Goal: Connect with others: Connect with others

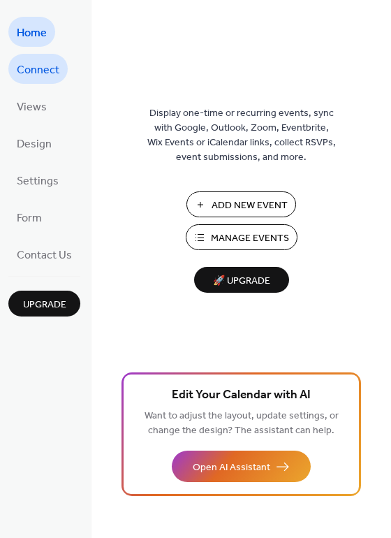
click at [40, 66] on span "Connect" at bounding box center [38, 70] width 43 height 22
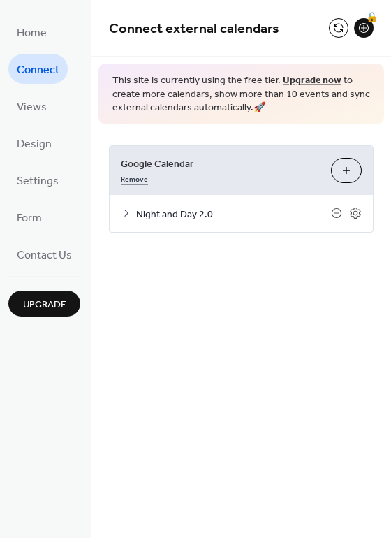
click at [128, 180] on link "Remove" at bounding box center [134, 177] width 27 height 15
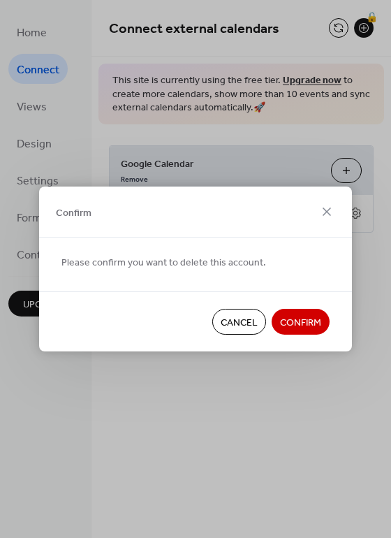
click at [312, 317] on span "Confirm" at bounding box center [300, 323] width 41 height 15
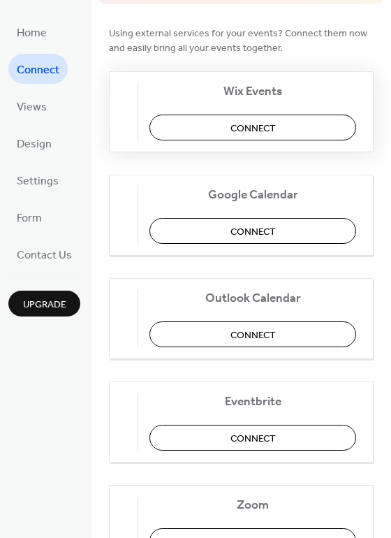
scroll to position [120, 0]
click at [276, 228] on span "Connect" at bounding box center [252, 231] width 45 height 15
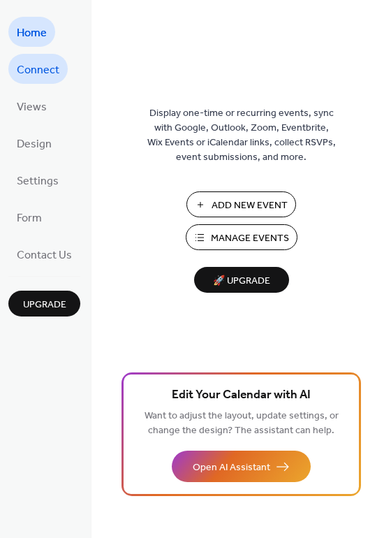
click at [43, 68] on span "Connect" at bounding box center [38, 70] width 43 height 22
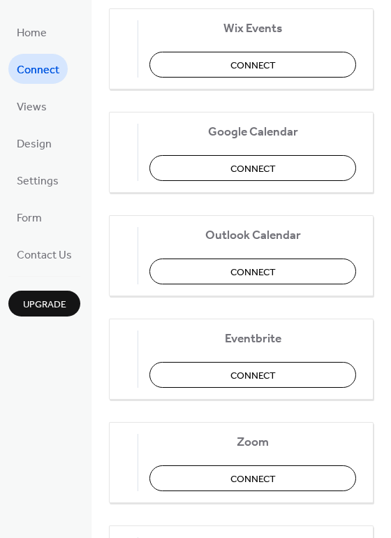
scroll to position [186, 0]
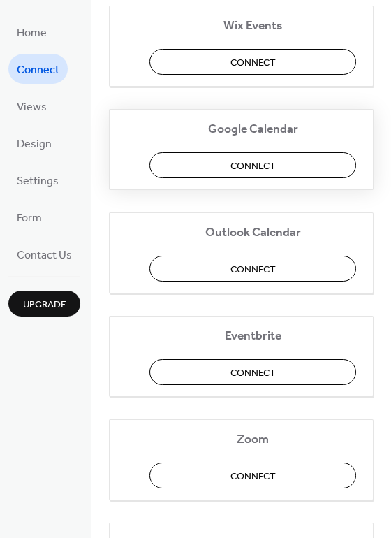
click at [276, 158] on span "Connect" at bounding box center [252, 165] width 45 height 15
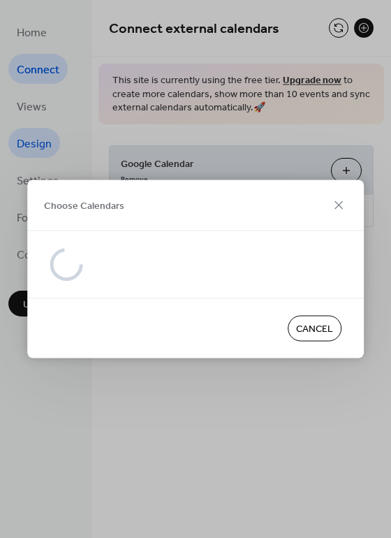
scroll to position [0, 0]
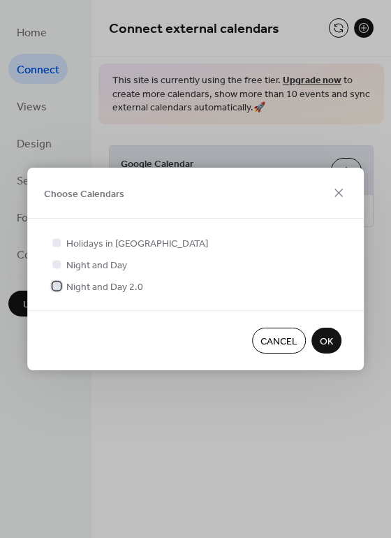
click at [58, 282] on div at bounding box center [56, 285] width 8 height 8
click at [316, 336] on button "OK" at bounding box center [326, 340] width 30 height 26
